Goal: Check status: Check status

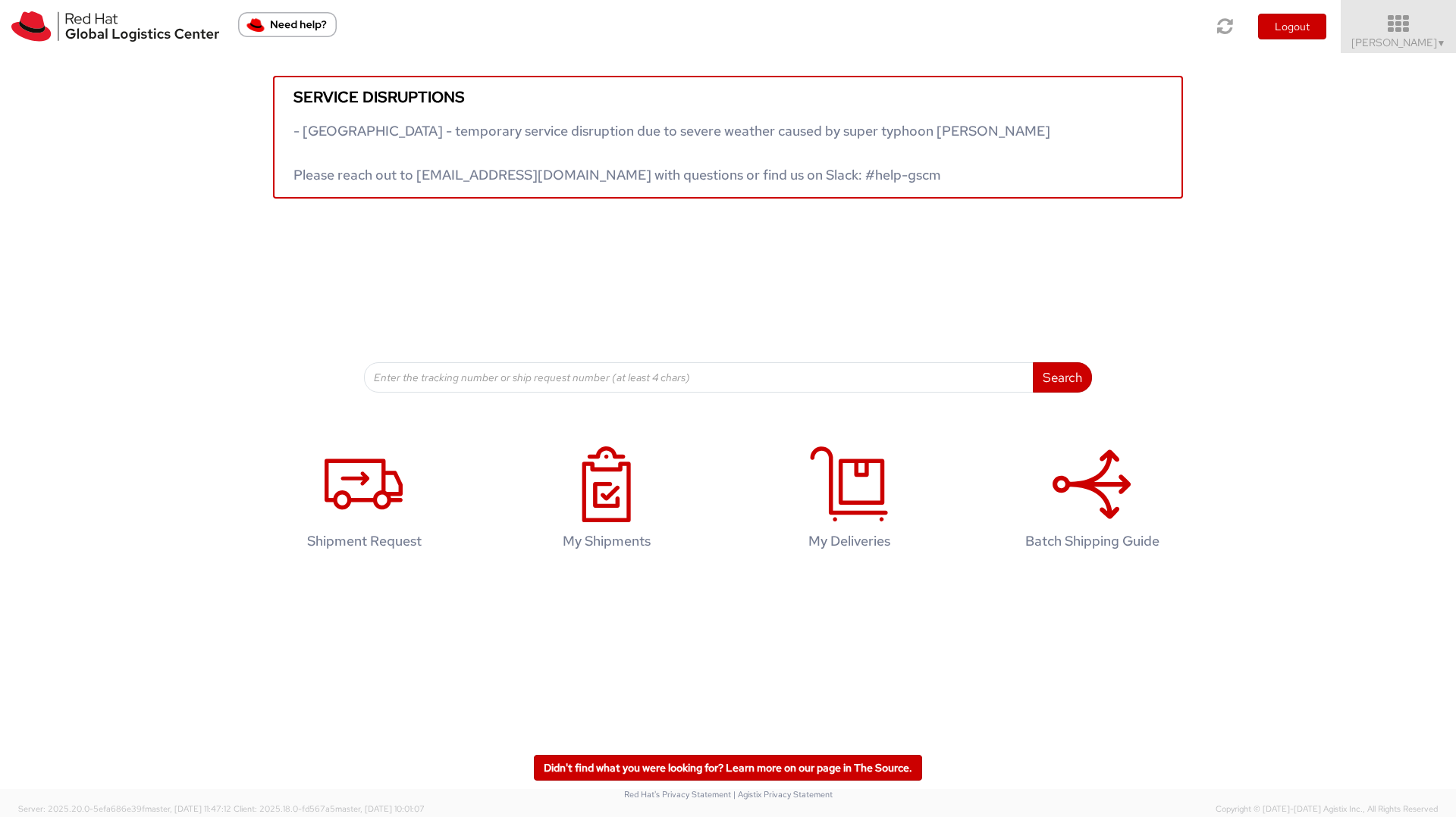
click at [1407, 36] on span "[PERSON_NAME] ▼" at bounding box center [1399, 42] width 95 height 13
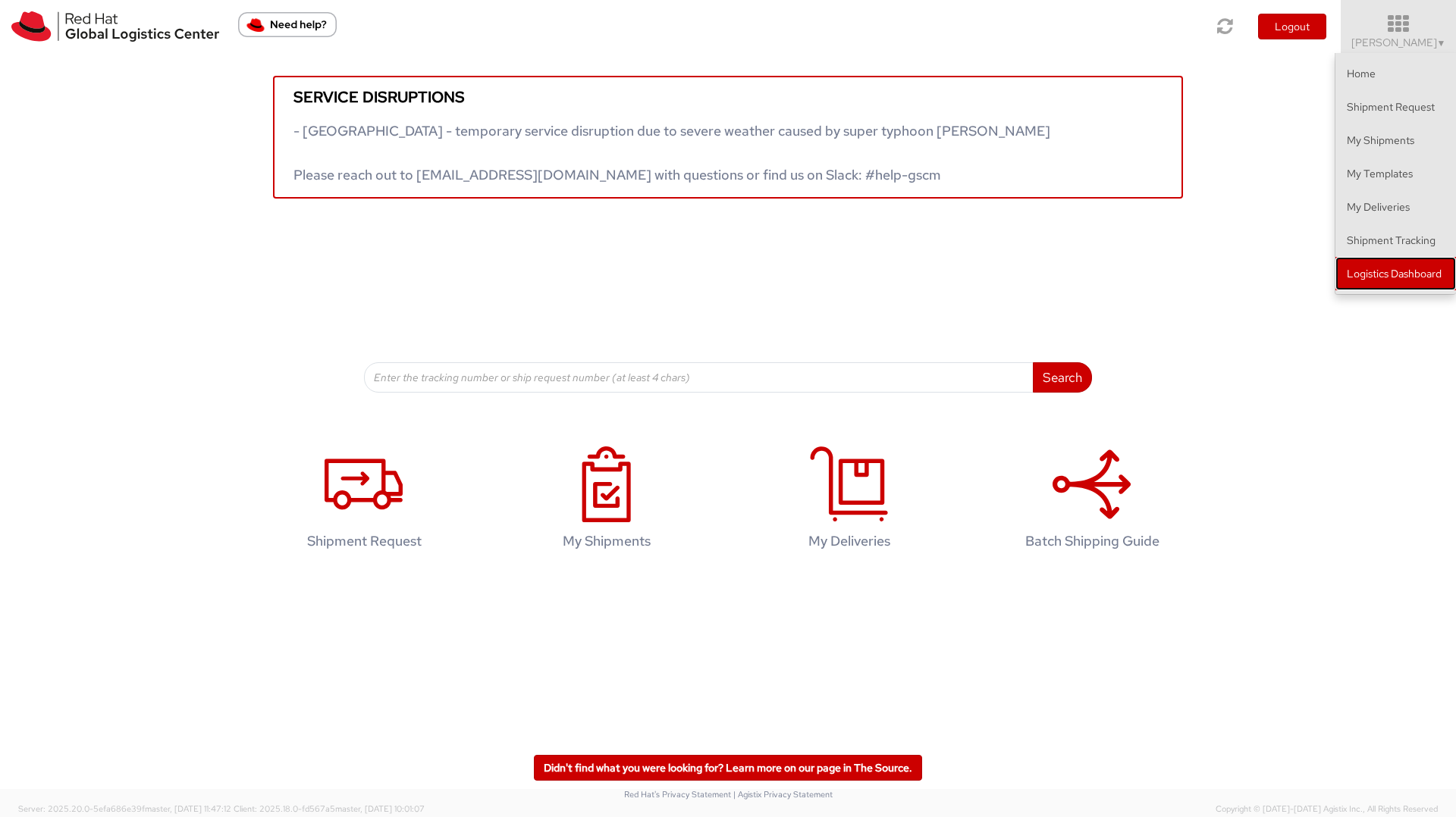
click at [1411, 278] on link "Logistics Dashboard" at bounding box center [1395, 274] width 120 height 34
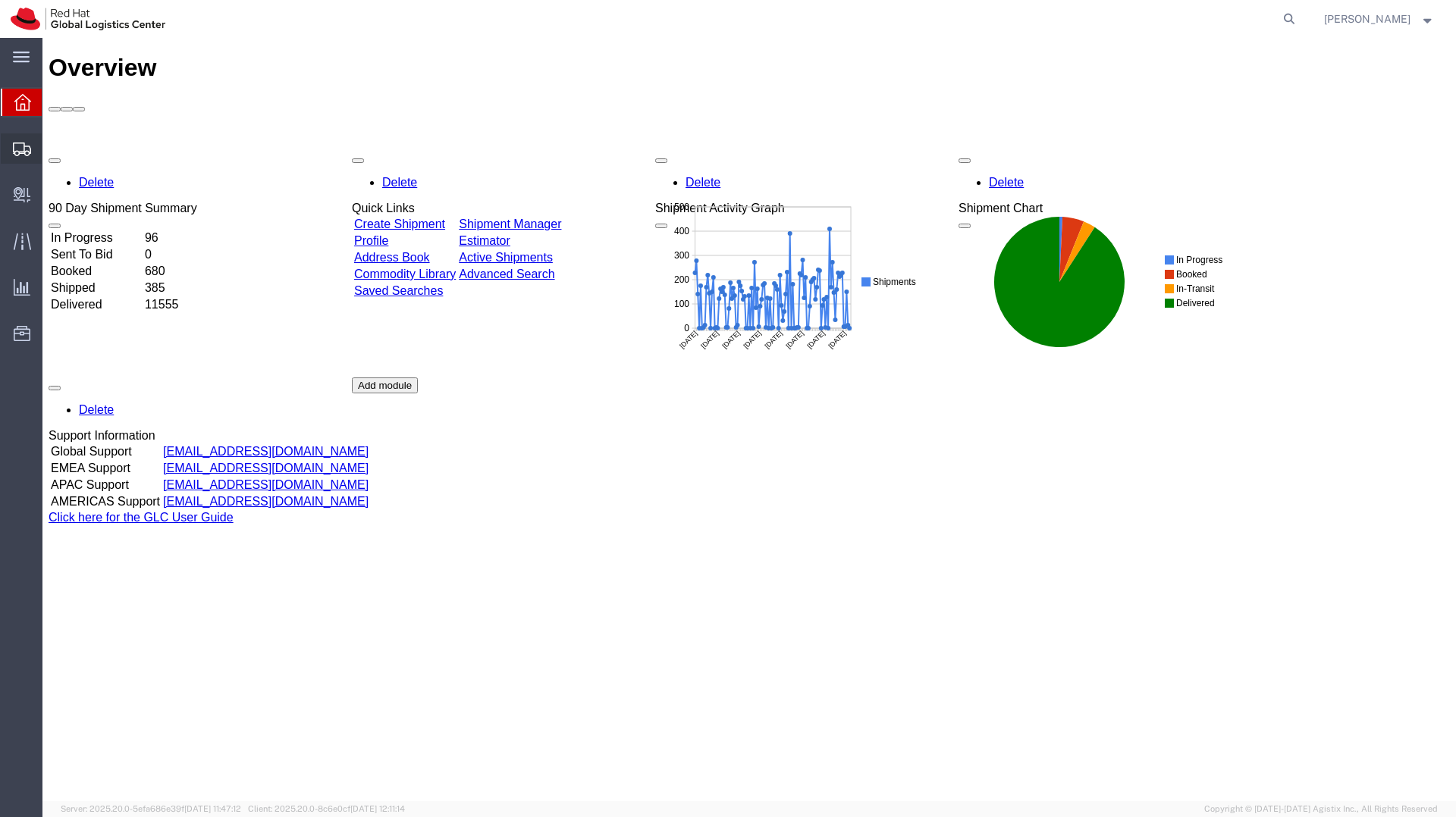
click at [23, 149] on icon at bounding box center [22, 149] width 19 height 13
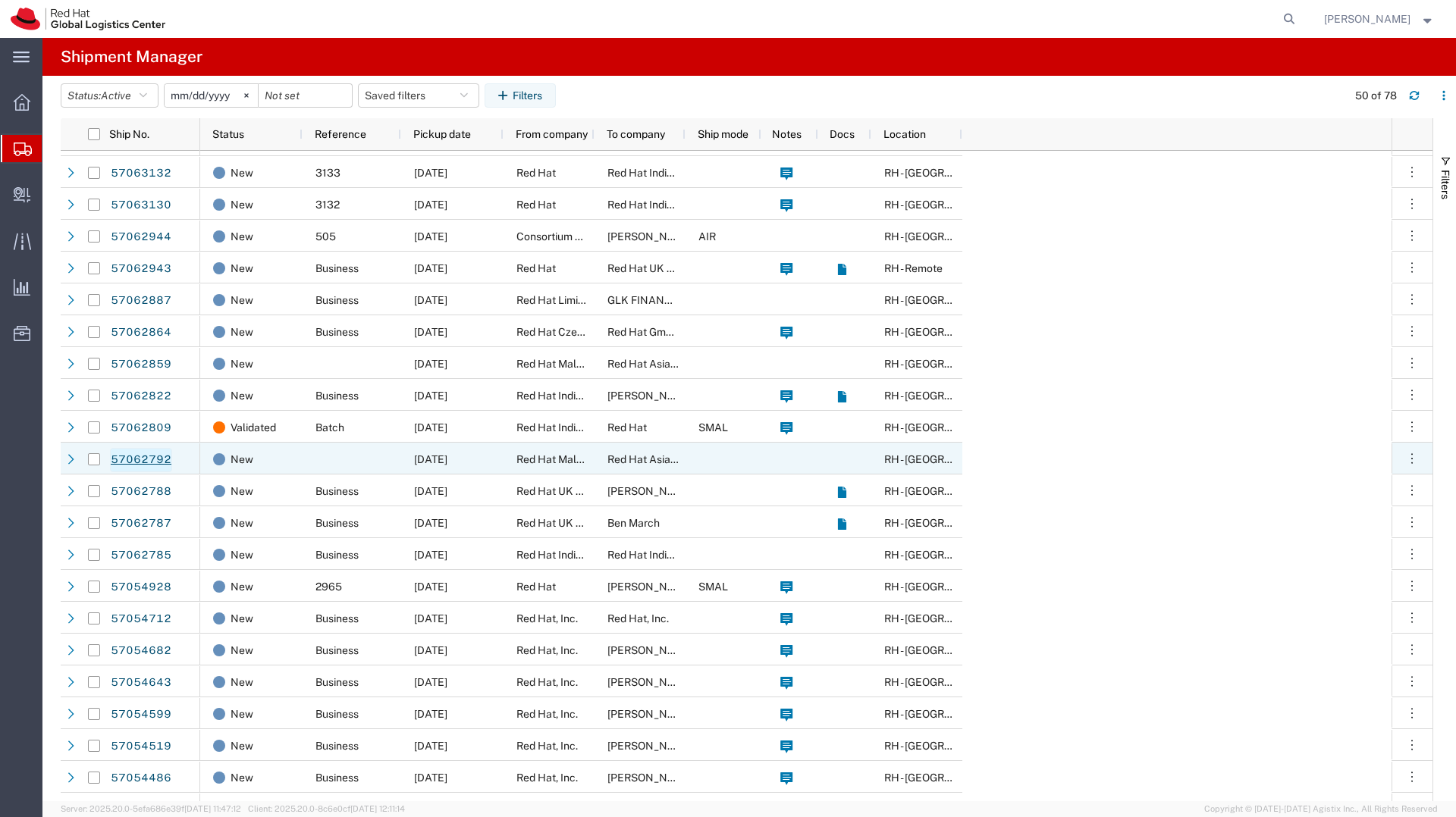
click at [166, 459] on link "57062792" at bounding box center [142, 460] width 62 height 24
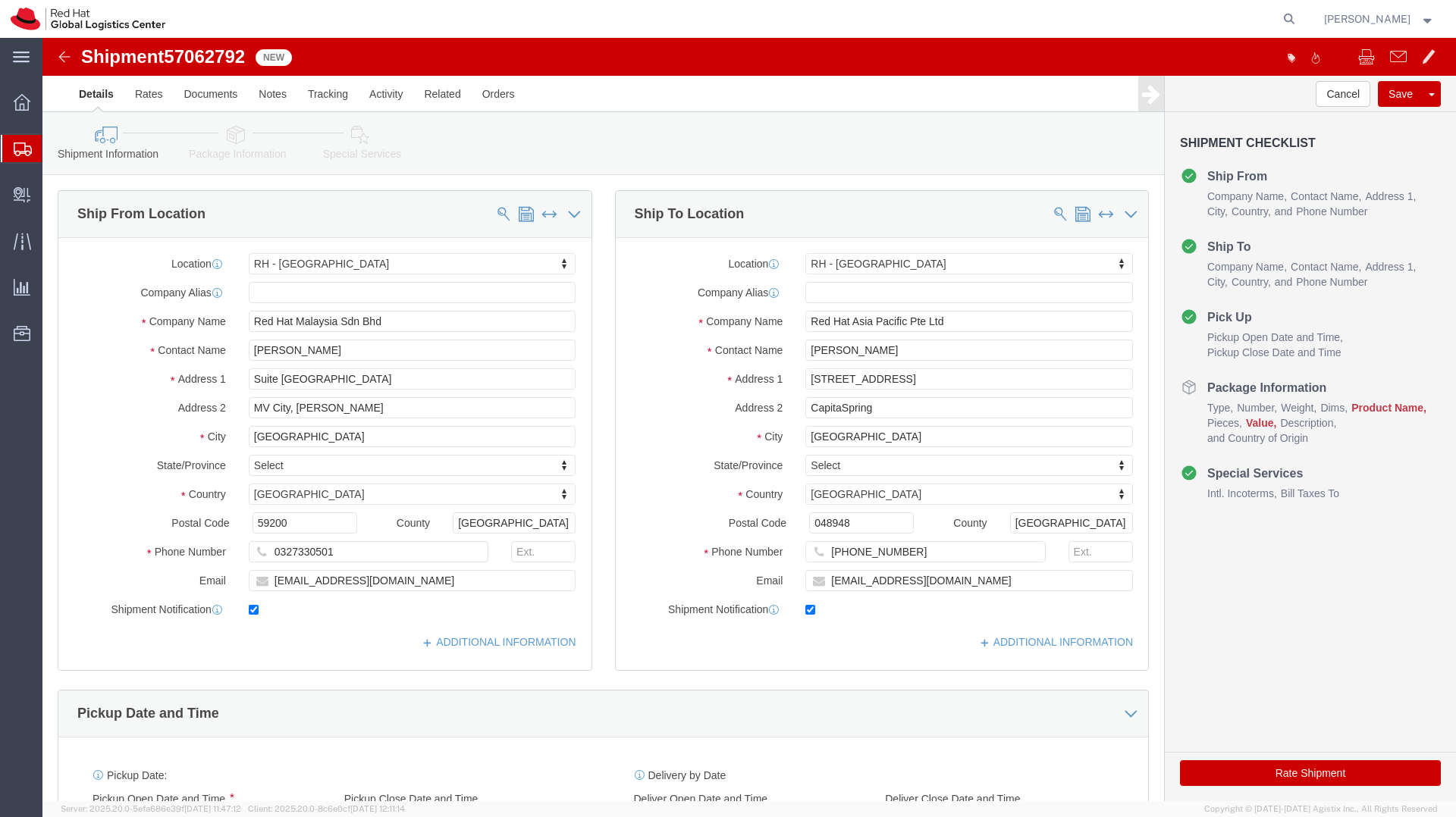
select select "37977"
select select "51051"
